Goal: Navigation & Orientation: Find specific page/section

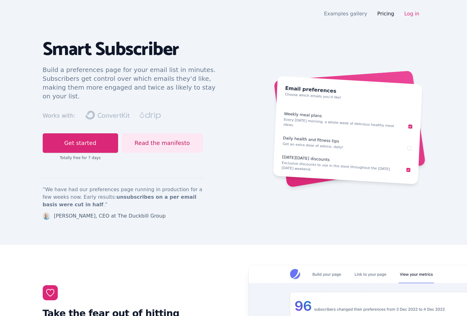
click at [383, 13] on link "Pricing" at bounding box center [385, 14] width 17 height 6
click at [337, 13] on link "Examples gallery" at bounding box center [345, 14] width 43 height 6
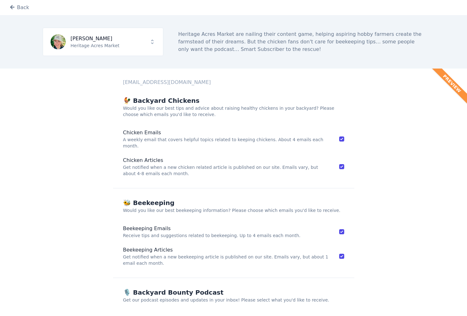
scroll to position [0, 0]
click at [30, 10] on div "Back" at bounding box center [233, 7] width 467 height 15
click at [23, 8] on link "Back" at bounding box center [18, 8] width 19 height 8
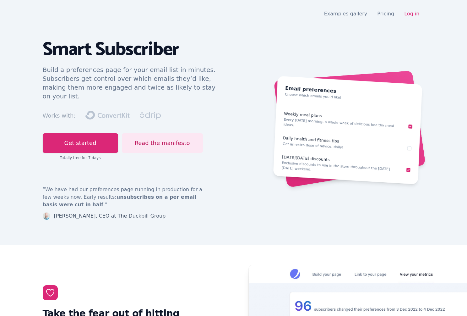
click at [131, 41] on span "Smart Subscriber" at bounding box center [111, 49] width 136 height 31
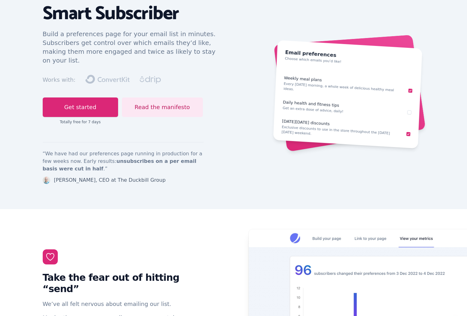
scroll to position [23, 0]
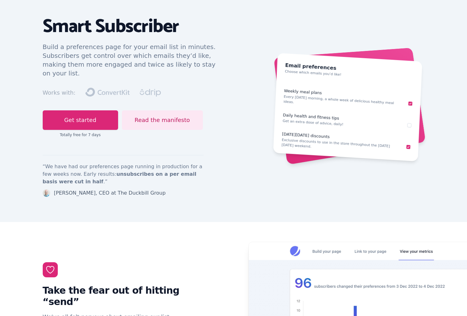
click at [109, 88] on icon at bounding box center [107, 92] width 44 height 9
click at [141, 89] on icon "Drip" at bounding box center [150, 93] width 21 height 8
